Goal: Task Accomplishment & Management: Complete application form

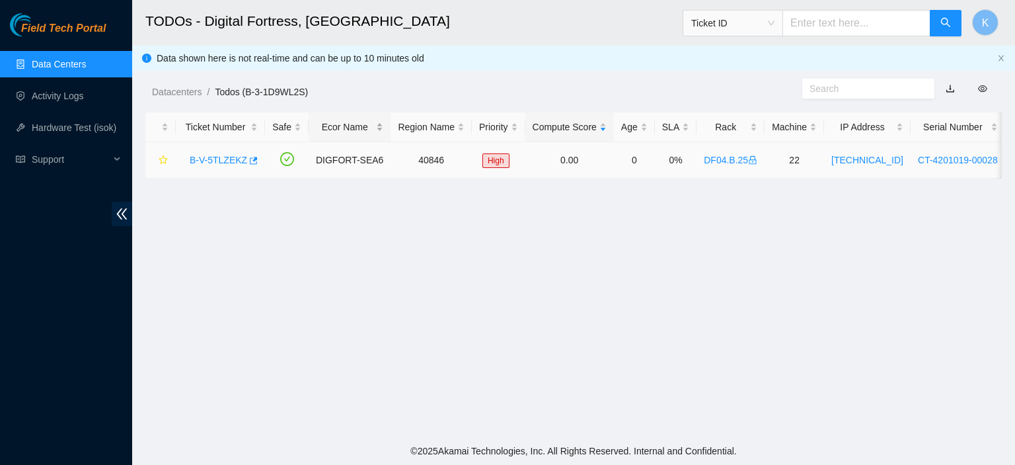
scroll to position [406, 0]
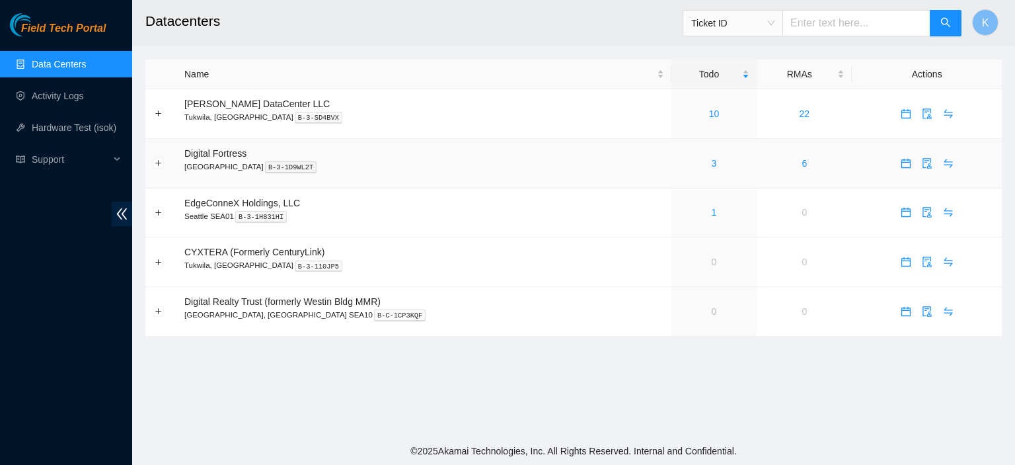
click at [686, 174] on td "3" at bounding box center [713, 164] width 85 height 50
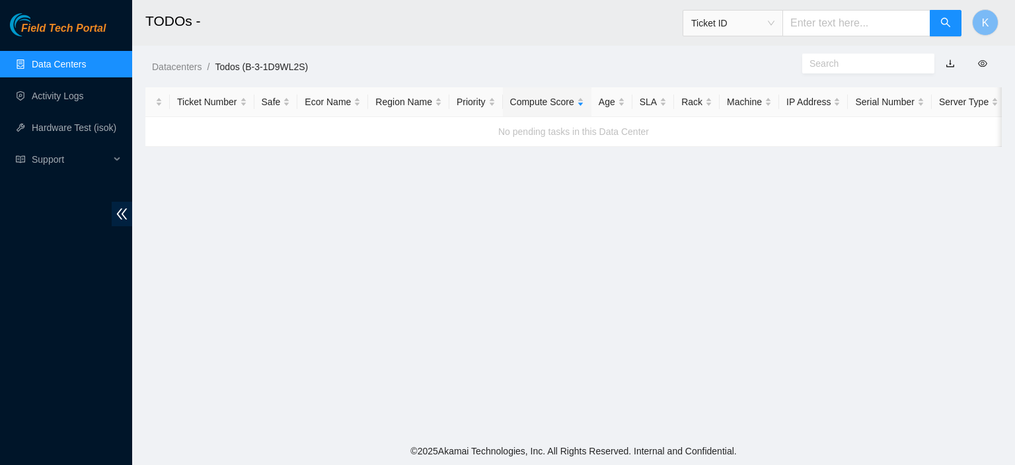
click at [59, 60] on link "Data Centers" at bounding box center [59, 64] width 54 height 11
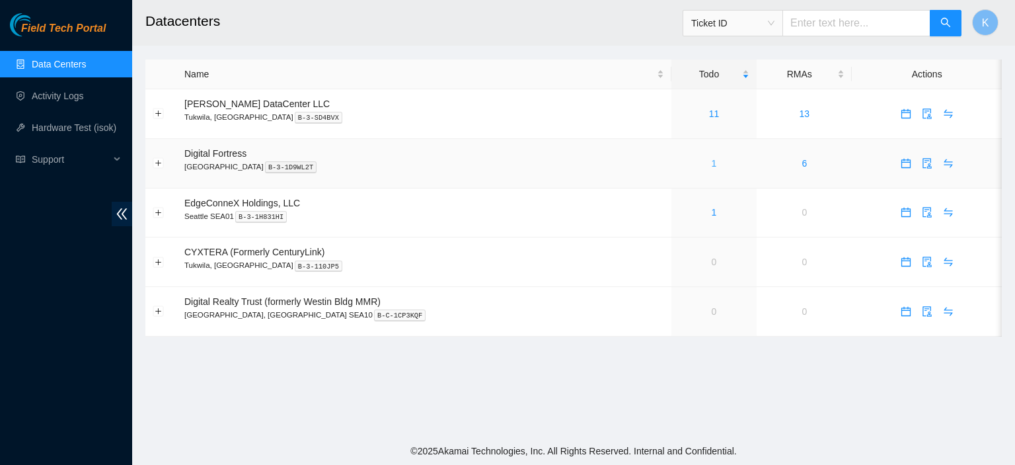
click at [712, 167] on link "1" at bounding box center [714, 163] width 5 height 11
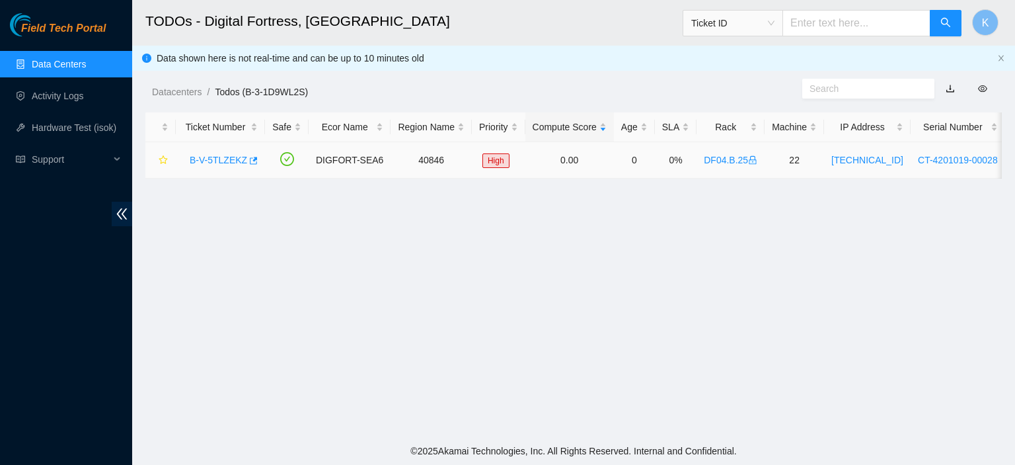
click at [230, 165] on link "B-V-5TLZEKZ" at bounding box center [218, 160] width 57 height 11
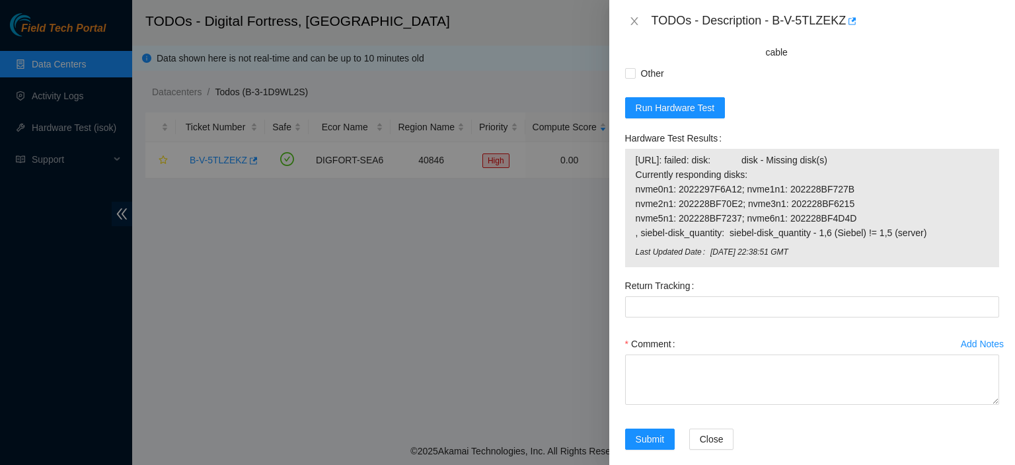
scroll to position [1160, 0]
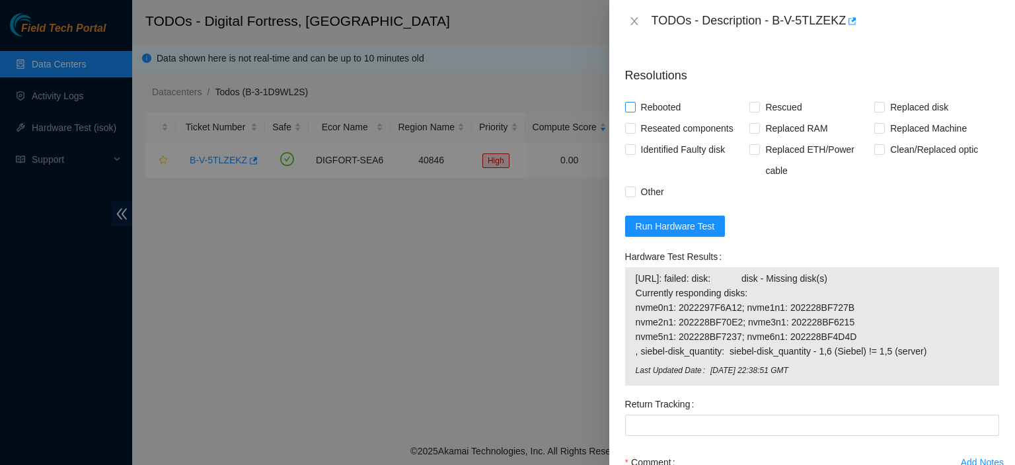
click at [632, 102] on input "Rebooted" at bounding box center [629, 106] width 9 height 9
checkbox input "true"
click at [751, 96] on label "Rescued" at bounding box center [777, 106] width 57 height 21
click at [751, 102] on input "Rescued" at bounding box center [753, 106] width 9 height 9
checkbox input "true"
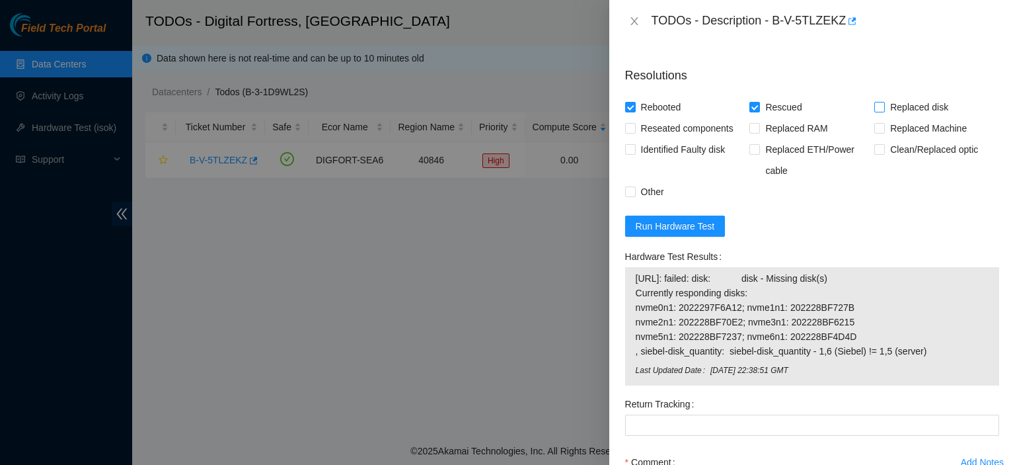
click at [877, 102] on span at bounding box center [879, 107] width 11 height 11
click at [877, 102] on input "Replaced disk" at bounding box center [878, 106] width 9 height 9
checkbox input "true"
click at [661, 215] on button "Run Hardware Test" at bounding box center [675, 225] width 100 height 21
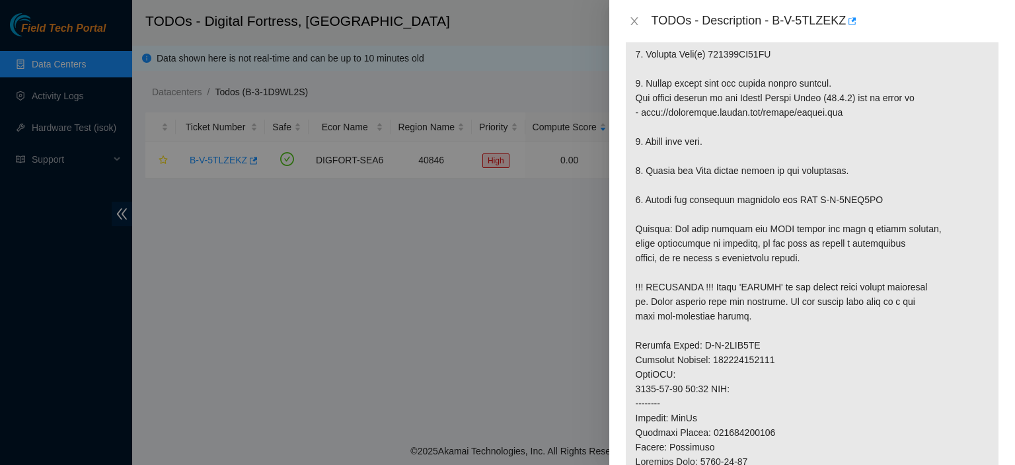
scroll to position [1187, 0]
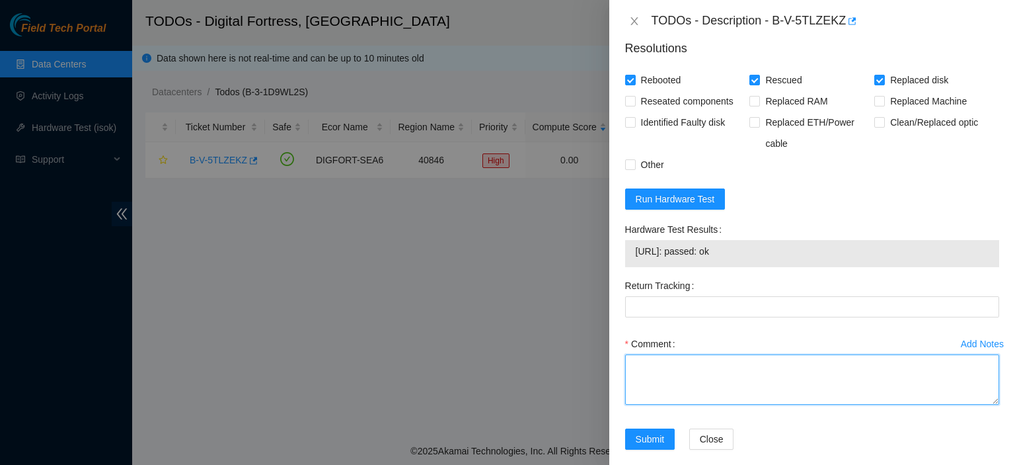
click at [737, 354] on textarea "Comment" at bounding box center [812, 379] width 374 height 50
paste textarea "kbbyrne23@gmail.com - fshaik has completed your request (B-W-148F2G5, B-W-1489C…"
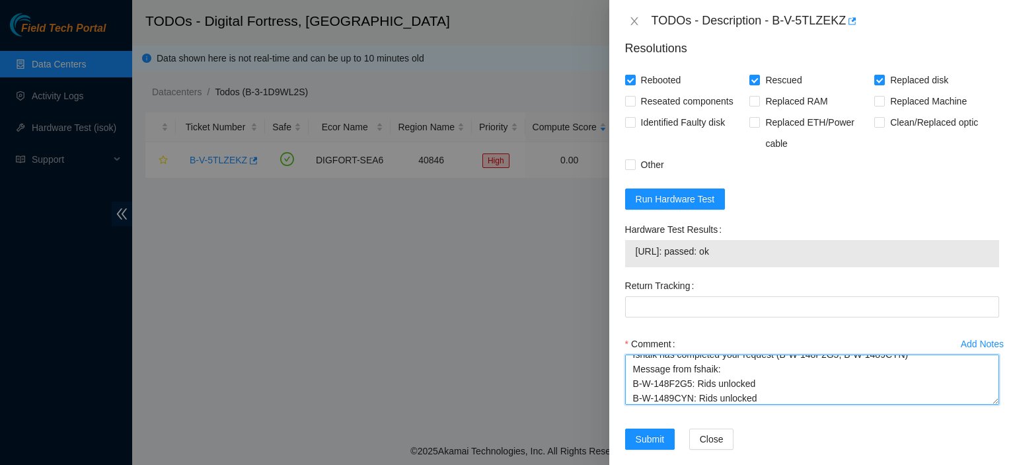
scroll to position [0, 0]
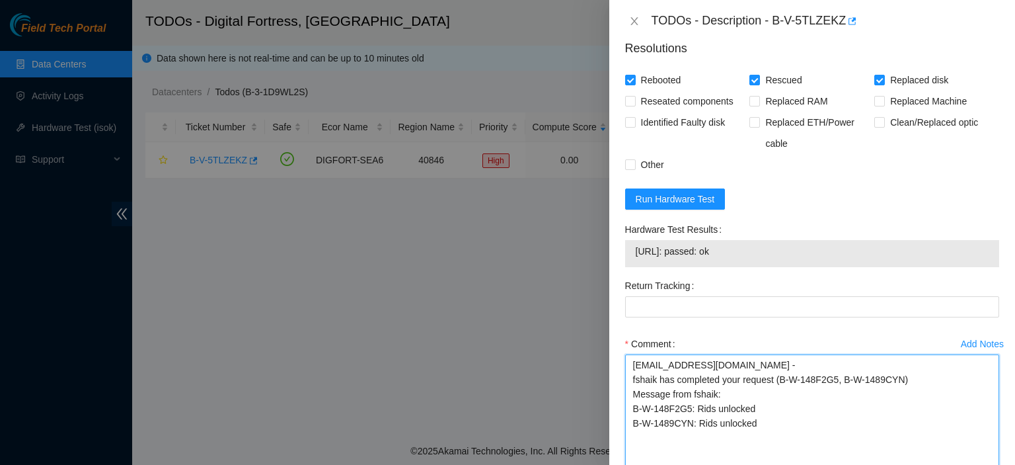
drag, startPoint x: 981, startPoint y: 378, endPoint x: 1002, endPoint y: 467, distance: 91.5
click at [1002, 464] on html "Field Tech Portal Data Centers Activity Logs Hardware Test (isok) Support TODOs…" at bounding box center [507, 232] width 1015 height 465
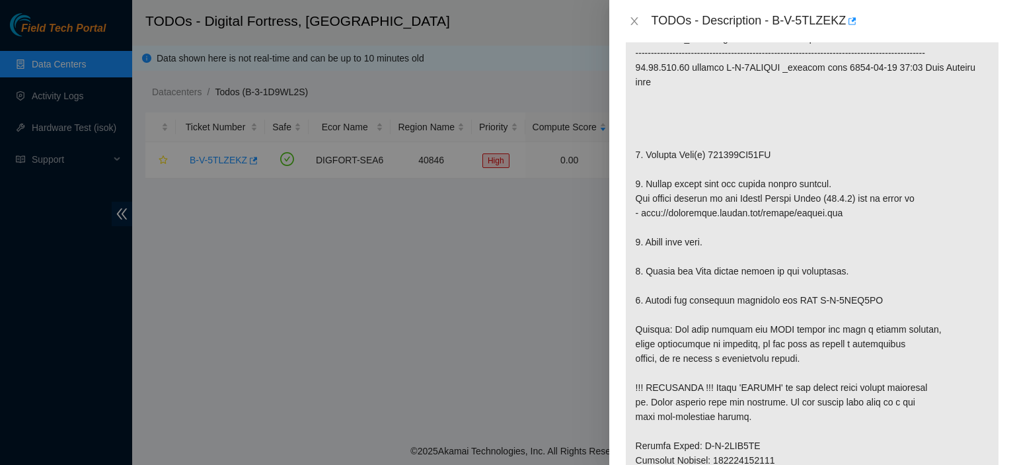
scroll to position [304, 0]
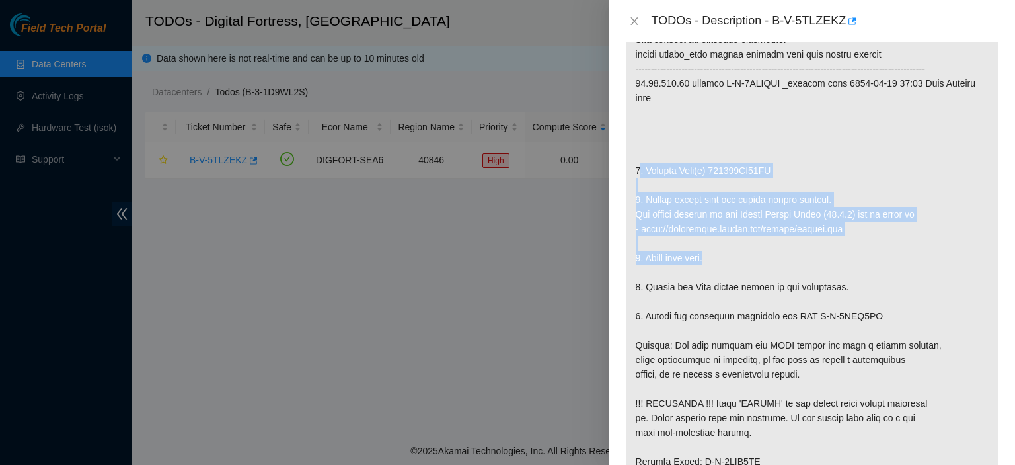
drag, startPoint x: 639, startPoint y: 150, endPoint x: 724, endPoint y: 239, distance: 122.9
click at [724, 239] on p at bounding box center [812, 410] width 373 height 834
copy p ". Replace Disk(s) 202228BF78FO 2. Please rescue with the latest rescue version.…"
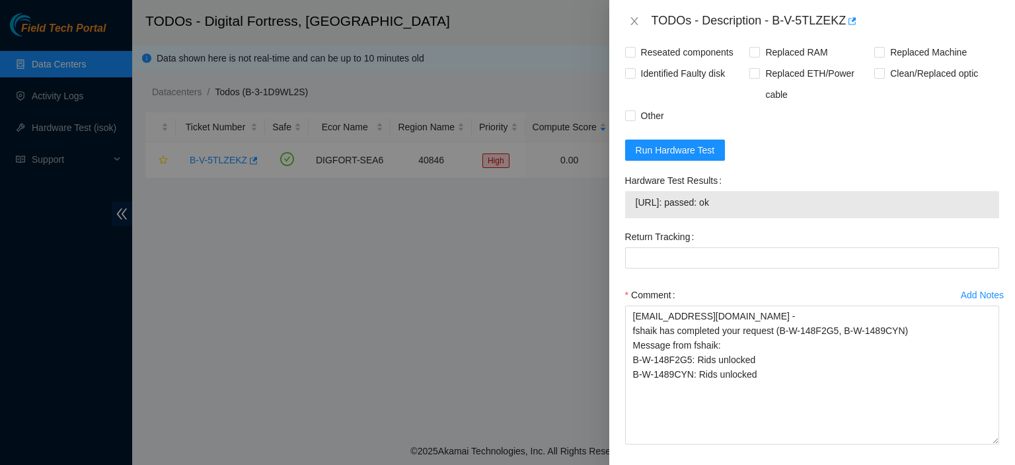
scroll to position [1249, 0]
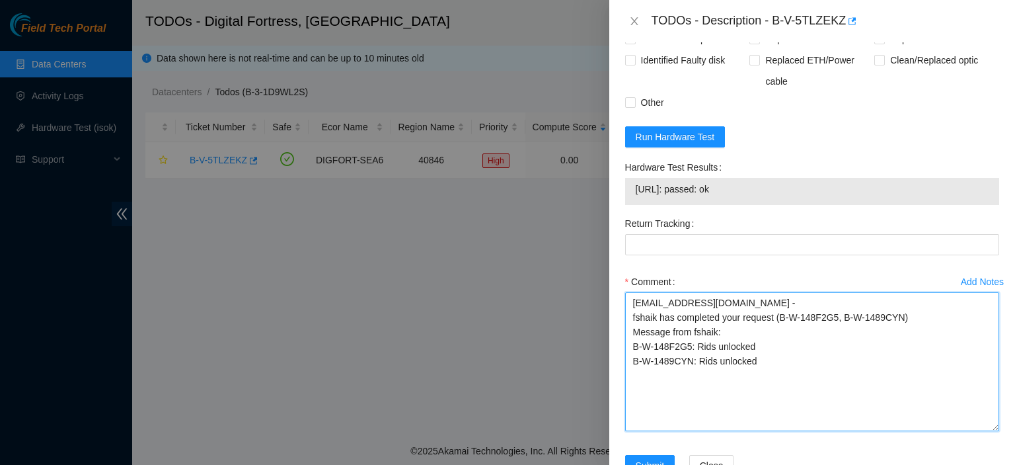
click at [750, 360] on textarea "kbbyrne23@gmail.com - fshaik has completed your request (B-W-148F2G5, B-W-1489C…" at bounding box center [812, 361] width 374 height 139
click at [780, 355] on textarea "kbbyrne23@gmail.com - fshaik has completed your request (B-W-148F2G5, B-W-1489C…" at bounding box center [812, 361] width 374 height 139
paste textarea ". Replace Disk(s) 202228BF78FO 2. Please rescue with the latest rescue version.…"
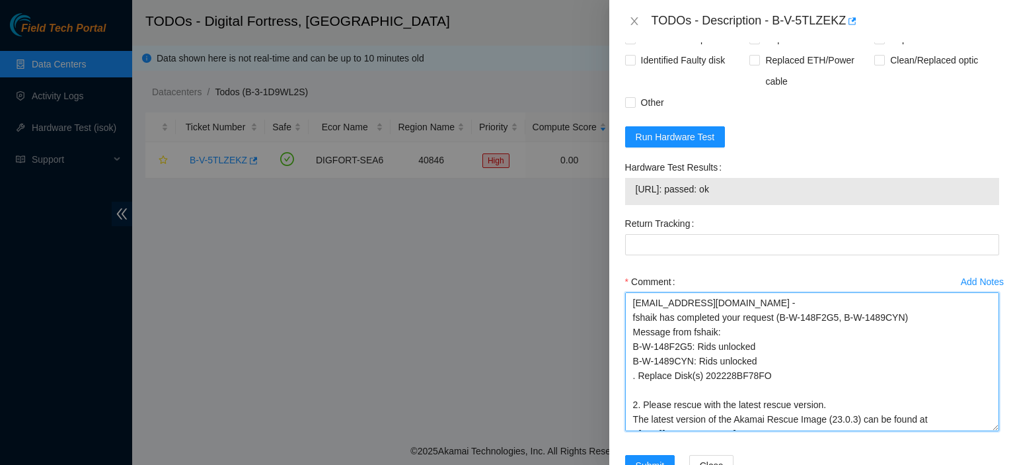
scroll to position [38, 0]
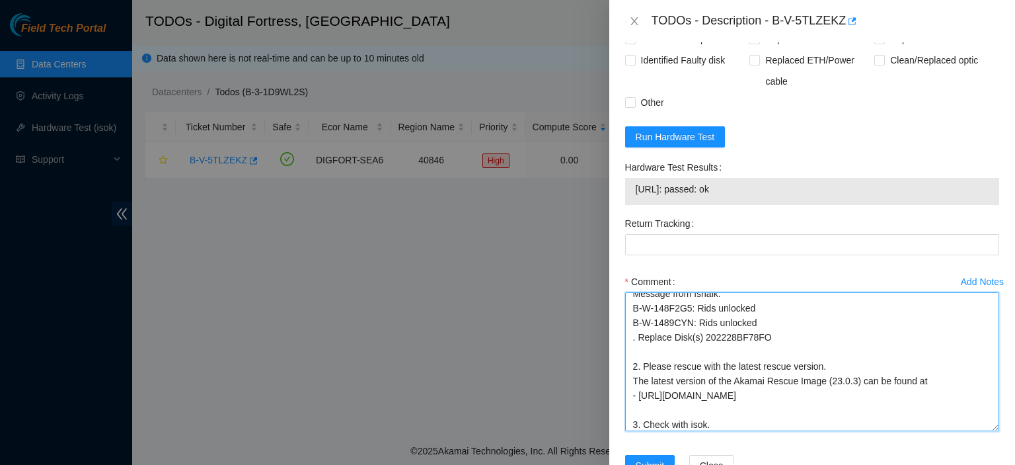
click at [683, 392] on textarea "kbbyrne23@gmail.com - fshaik has completed your request (B-W-148F2G5, B-W-1489C…" at bounding box center [812, 361] width 374 height 139
click at [661, 334] on textarea "kbbyrne23@gmail.com - fshaik has completed your request (B-W-148F2G5, B-W-1489C…" at bounding box center [812, 361] width 374 height 139
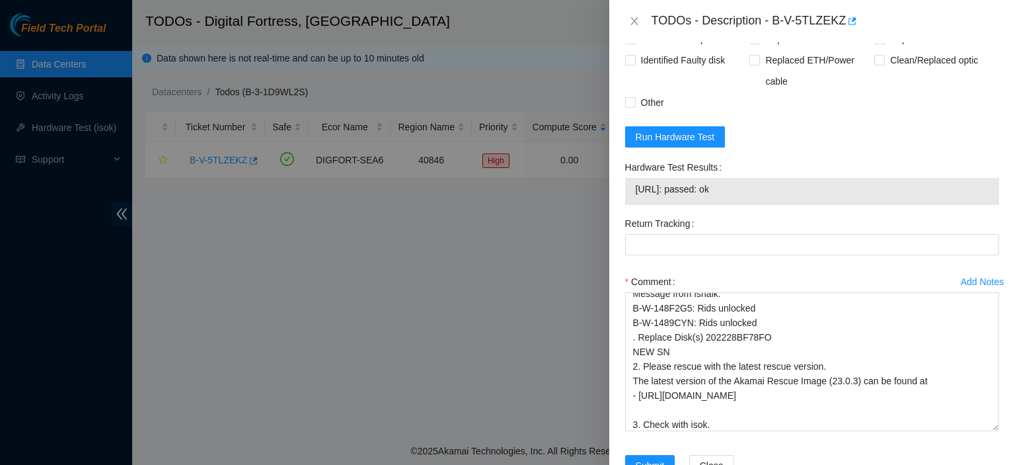
drag, startPoint x: 740, startPoint y: 176, endPoint x: 617, endPoint y: 178, distance: 122.9
click at [617, 178] on div "Problem Type Hardware Sub Type Tier 1 - Secure Rack Number DF04.B.25 Machine Nu…" at bounding box center [812, 253] width 406 height 422
copy tbody "23.55.167.23: passed: ok"
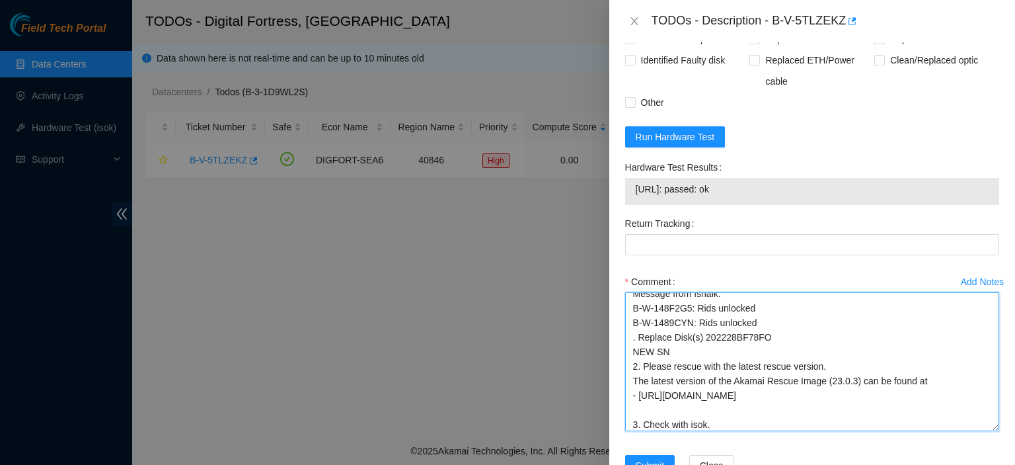
click at [749, 406] on textarea "kbbyrne23@gmail.com - fshaik has completed your request (B-W-148F2G5, B-W-1489C…" at bounding box center [812, 361] width 374 height 139
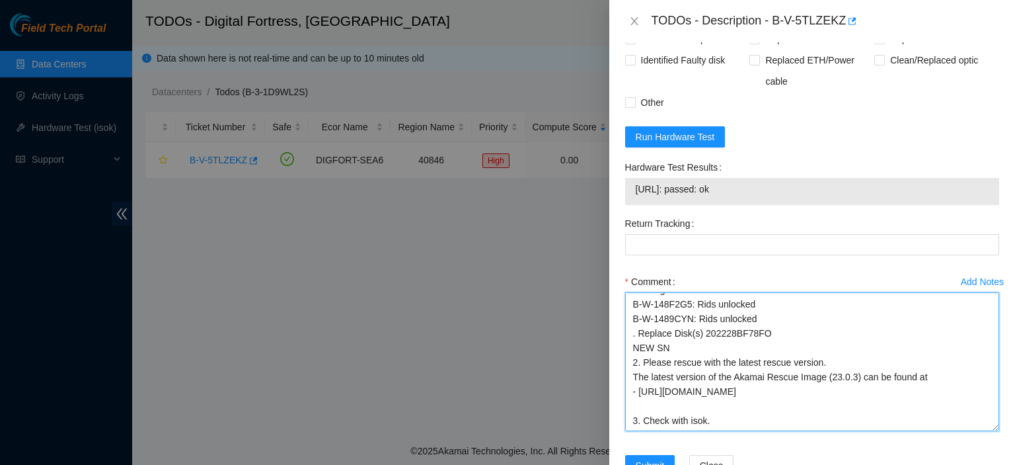
paste textarea "23.55.167.23: passed: ok"
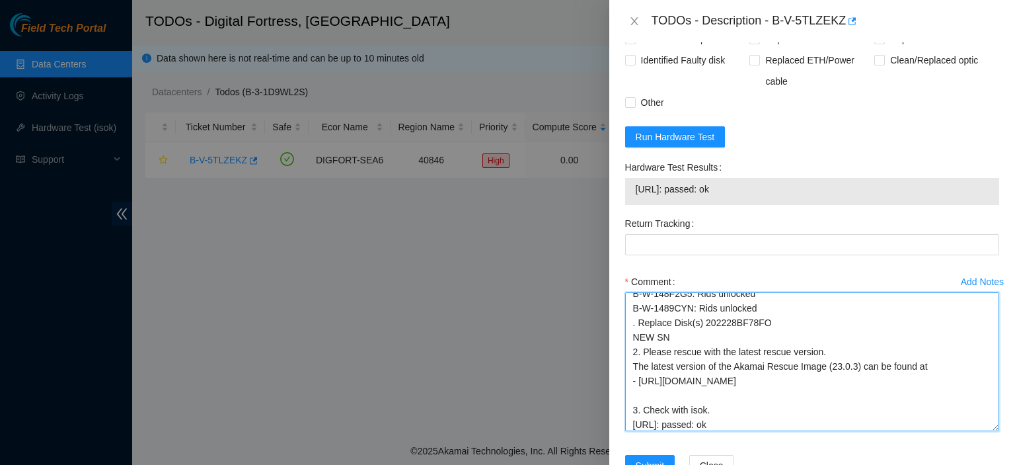
click at [660, 373] on textarea "kbbyrne23@gmail.com - fshaik has completed your request (B-W-148F2G5, B-W-1489C…" at bounding box center [812, 361] width 374 height 139
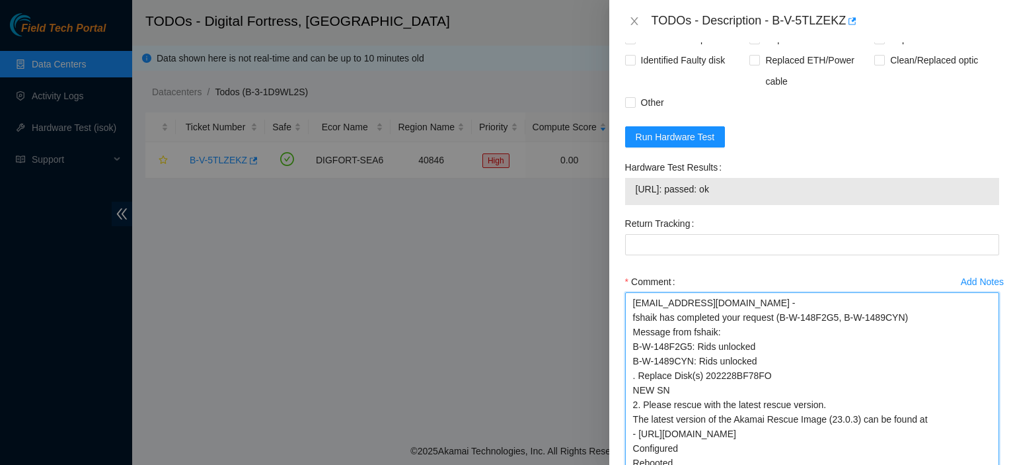
scroll to position [0, 0]
drag, startPoint x: 987, startPoint y: 412, endPoint x: 996, endPoint y: 490, distance: 78.5
click at [996, 464] on html "Field Tech Portal Data Centers Activity Logs Hardware Test (isok) Support TODOs…" at bounding box center [507, 232] width 1015 height 465
type textarea "kbbyrne23@gmail.com - fshaik has completed your request (B-W-148F2G5, B-W-1489C…"
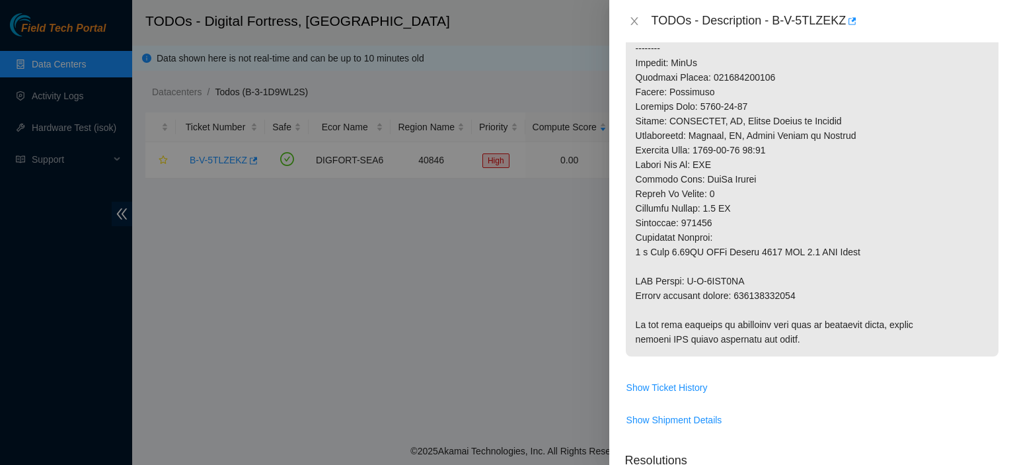
scroll to position [790, 0]
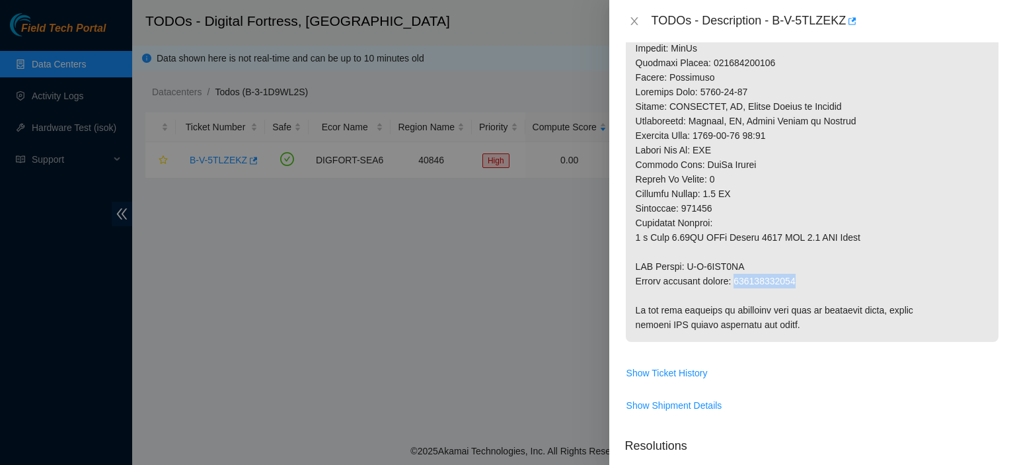
drag, startPoint x: 737, startPoint y: 264, endPoint x: 823, endPoint y: 261, distance: 86.0
copy p "463470044002"
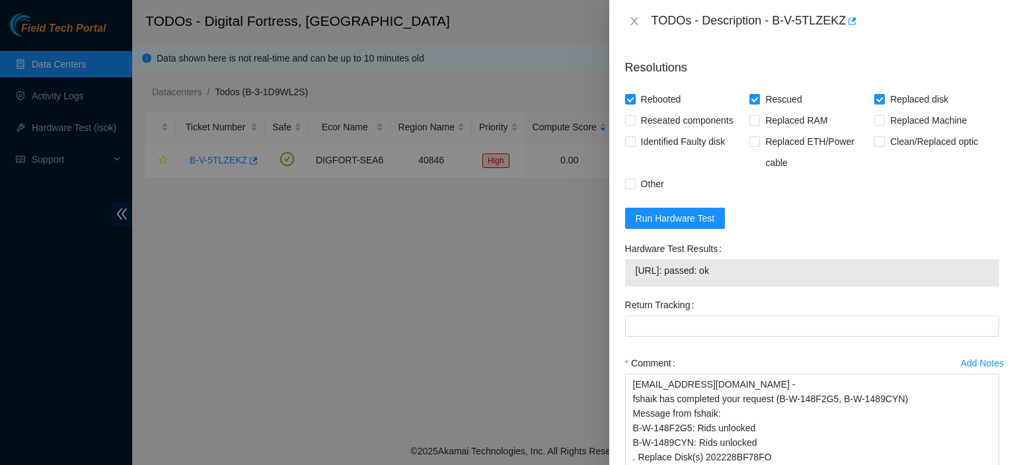
scroll to position [1168, 0]
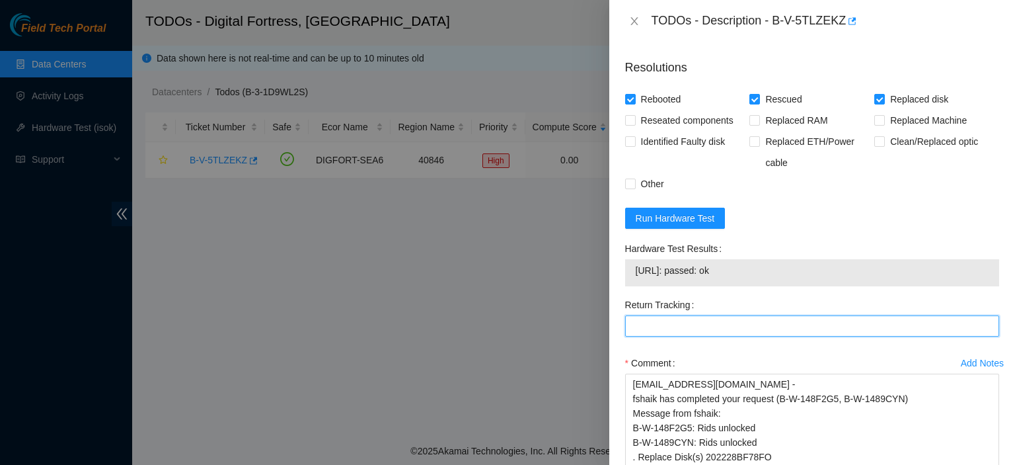
click at [783, 315] on Tracking "Return Tracking" at bounding box center [812, 325] width 374 height 21
paste Tracking "463470044002"
type Tracking "463470044002"
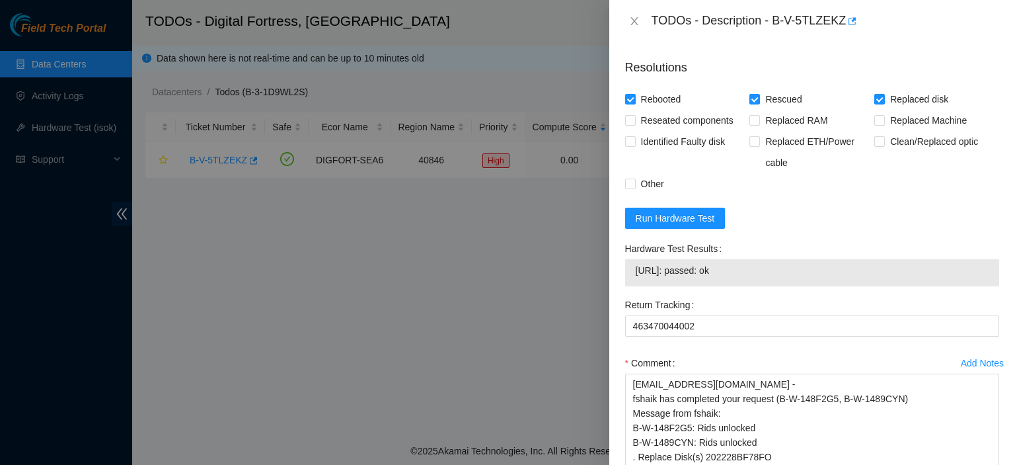
scroll to position [1354, 0]
